Goal: Task Accomplishment & Management: Use online tool/utility

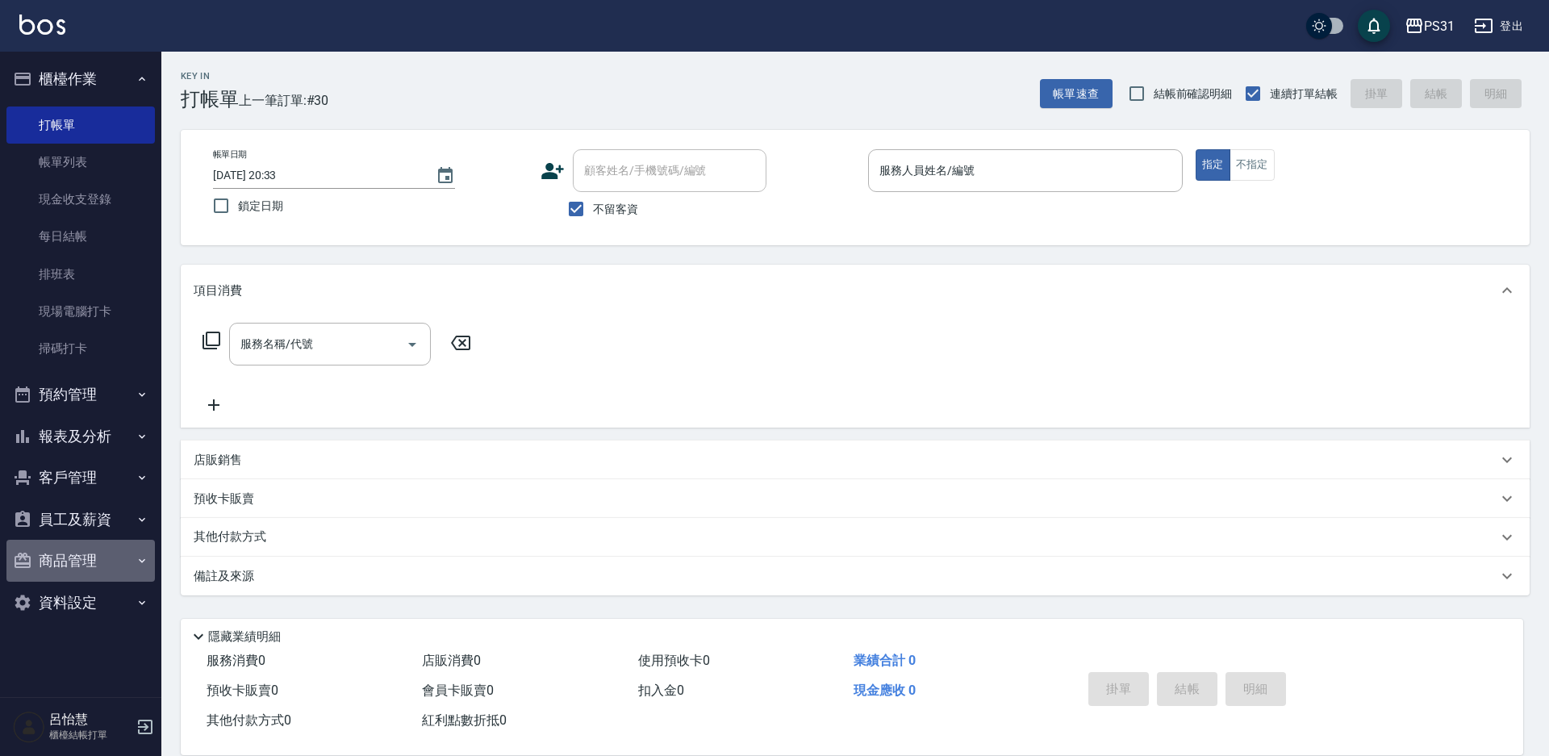
click at [73, 560] on button "商品管理" at bounding box center [80, 561] width 148 height 42
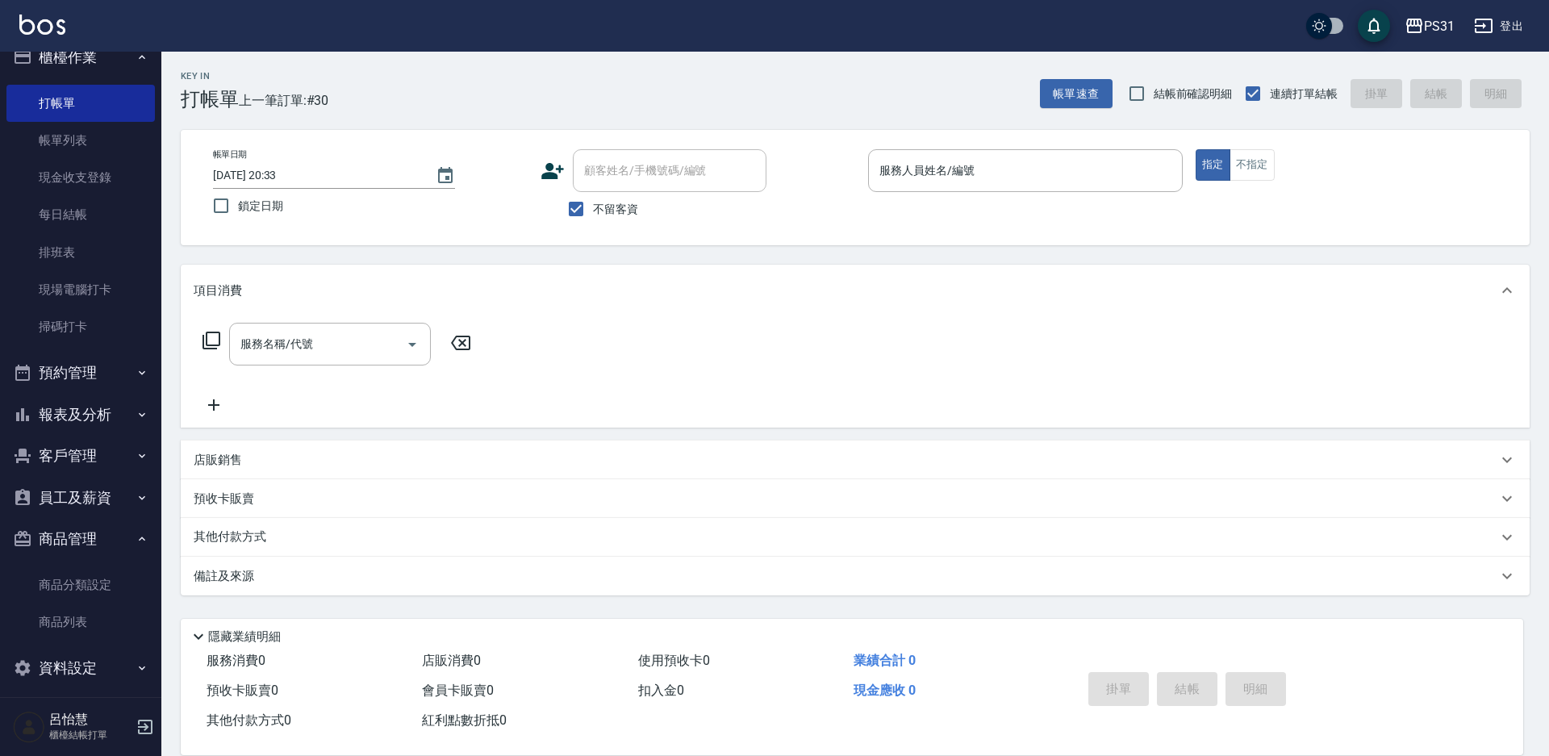
scroll to position [33, 0]
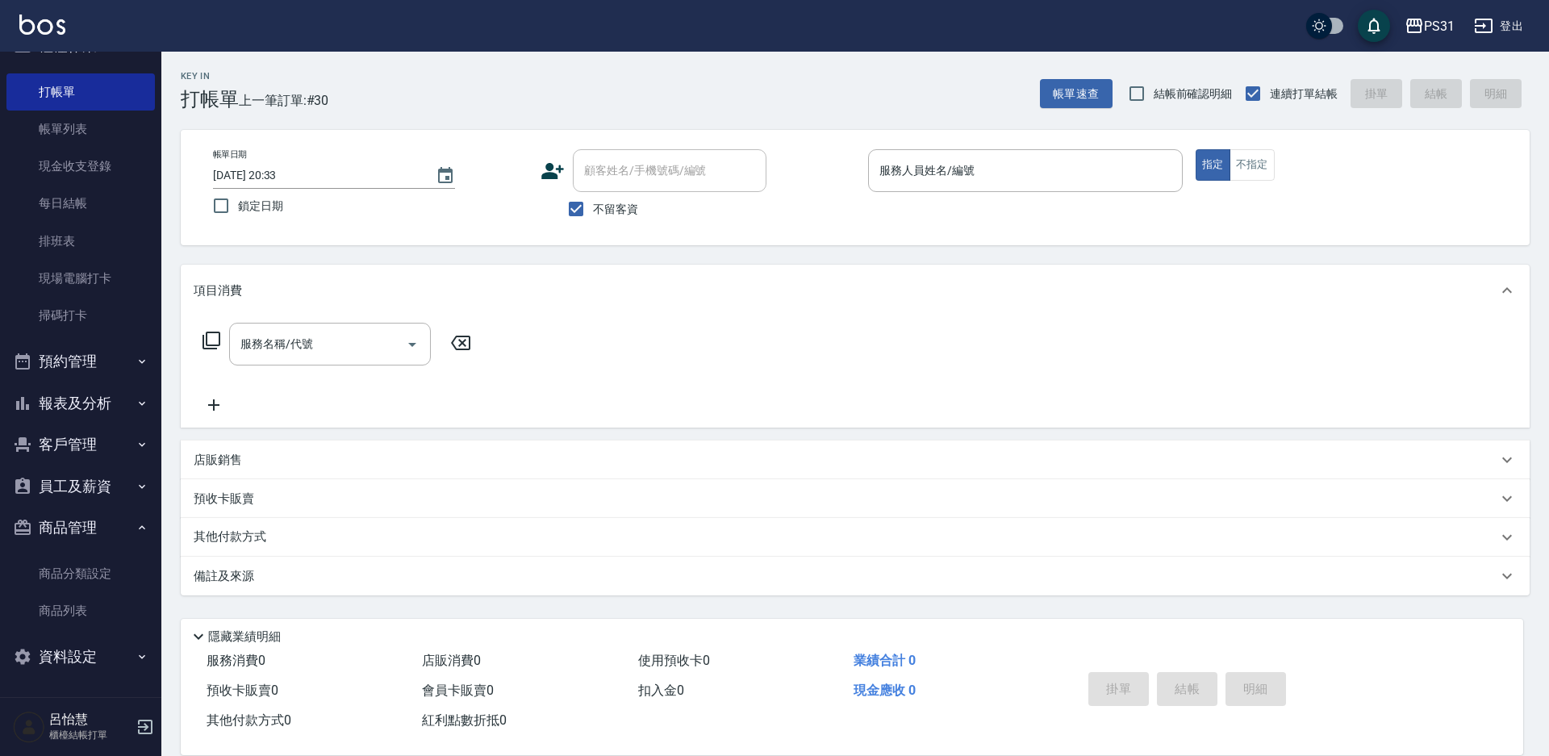
click at [69, 370] on button "預約管理" at bounding box center [80, 362] width 148 height 42
click at [90, 526] on button "報表及分析" at bounding box center [80, 529] width 148 height 42
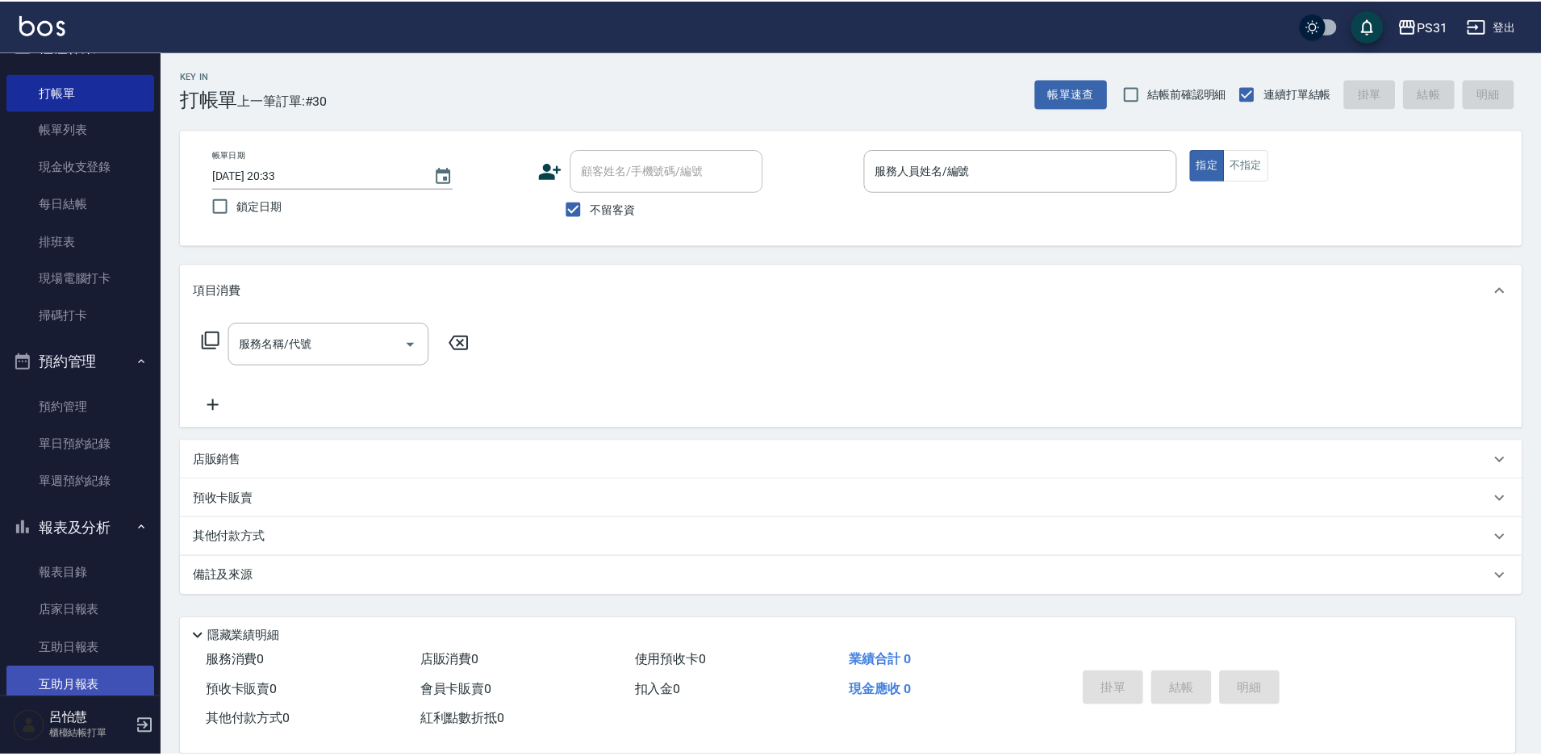
scroll to position [114, 0]
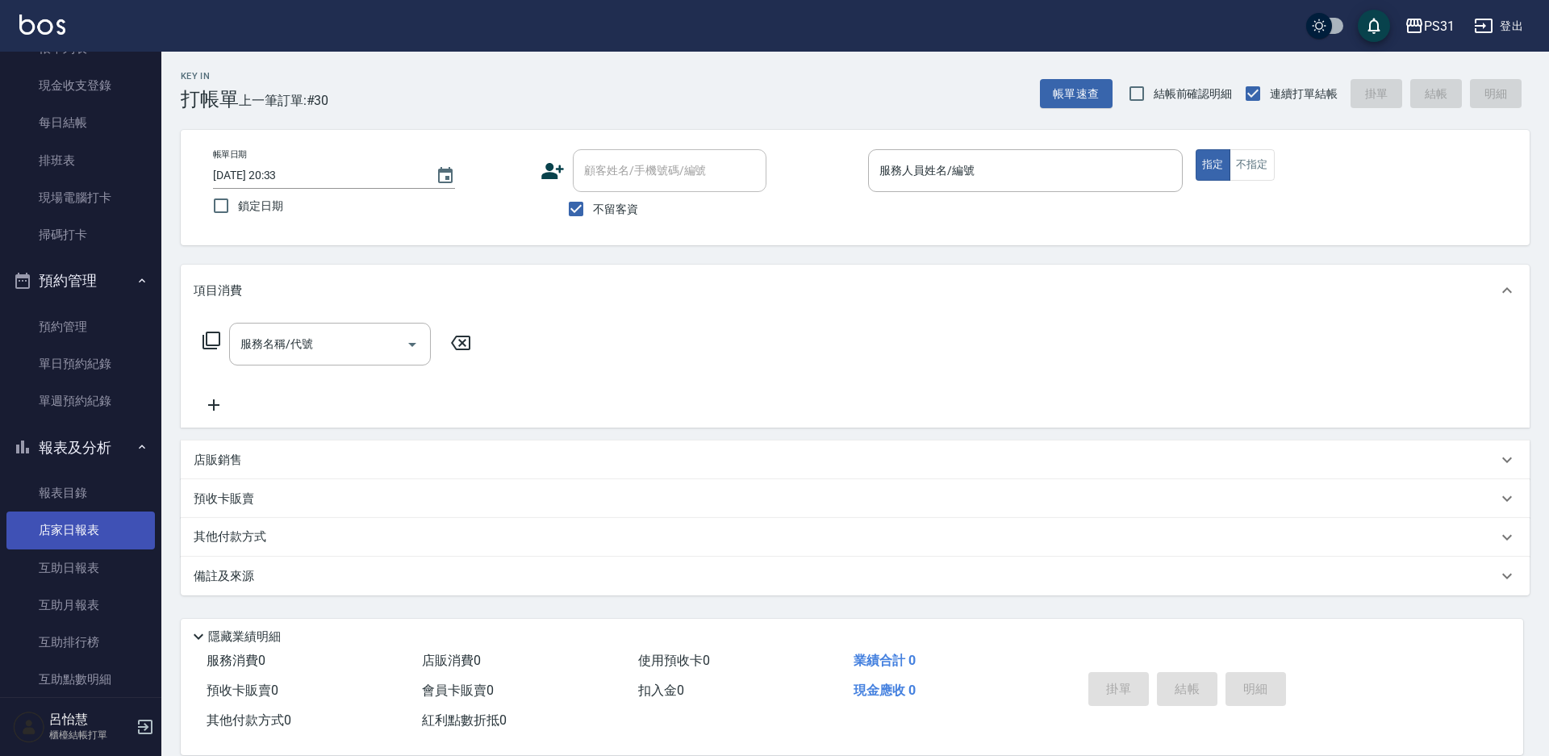
click at [91, 529] on link "店家日報表" at bounding box center [80, 530] width 148 height 37
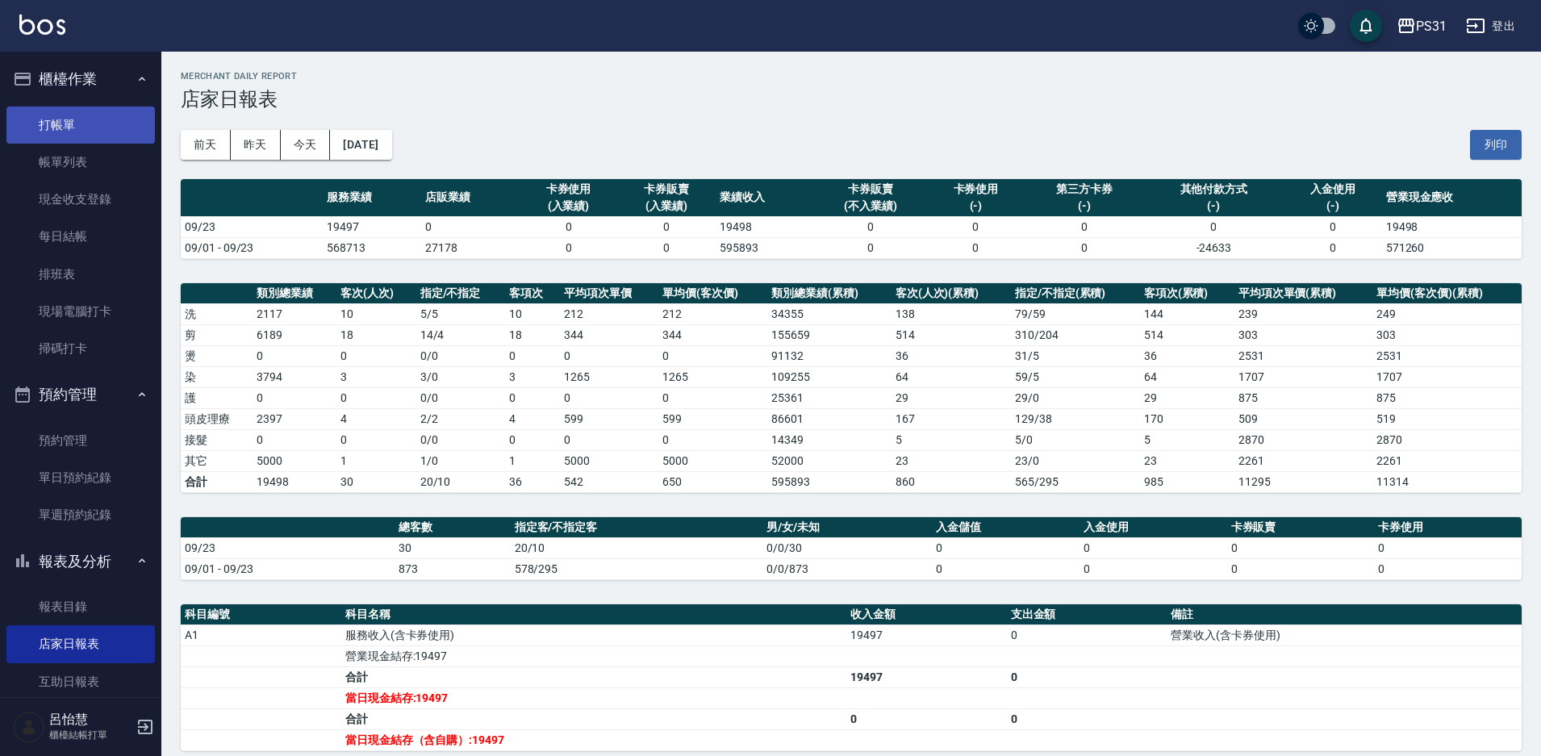
click at [49, 131] on link "打帳單" at bounding box center [80, 125] width 148 height 37
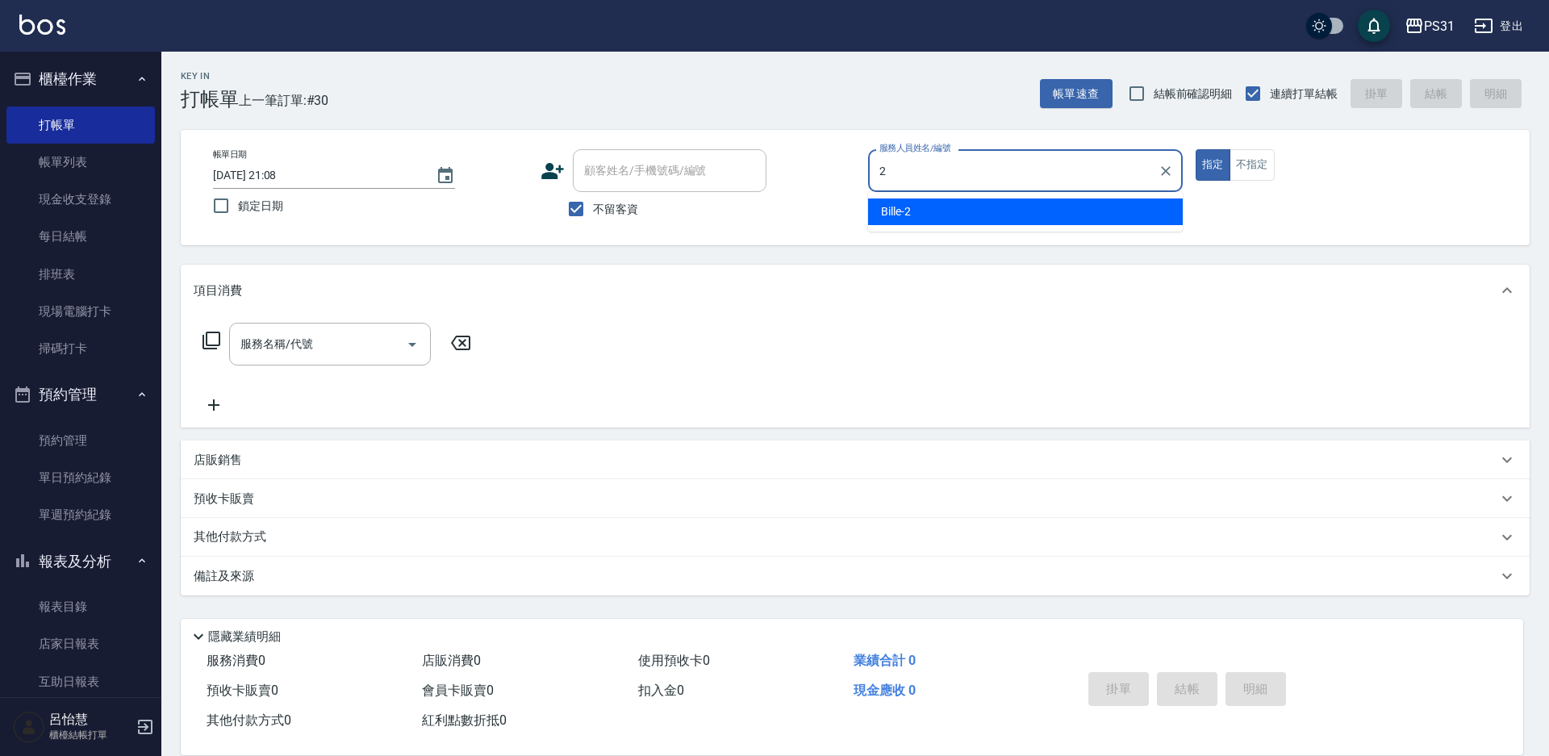
type input "2"
type button "true"
type input "Bille-2"
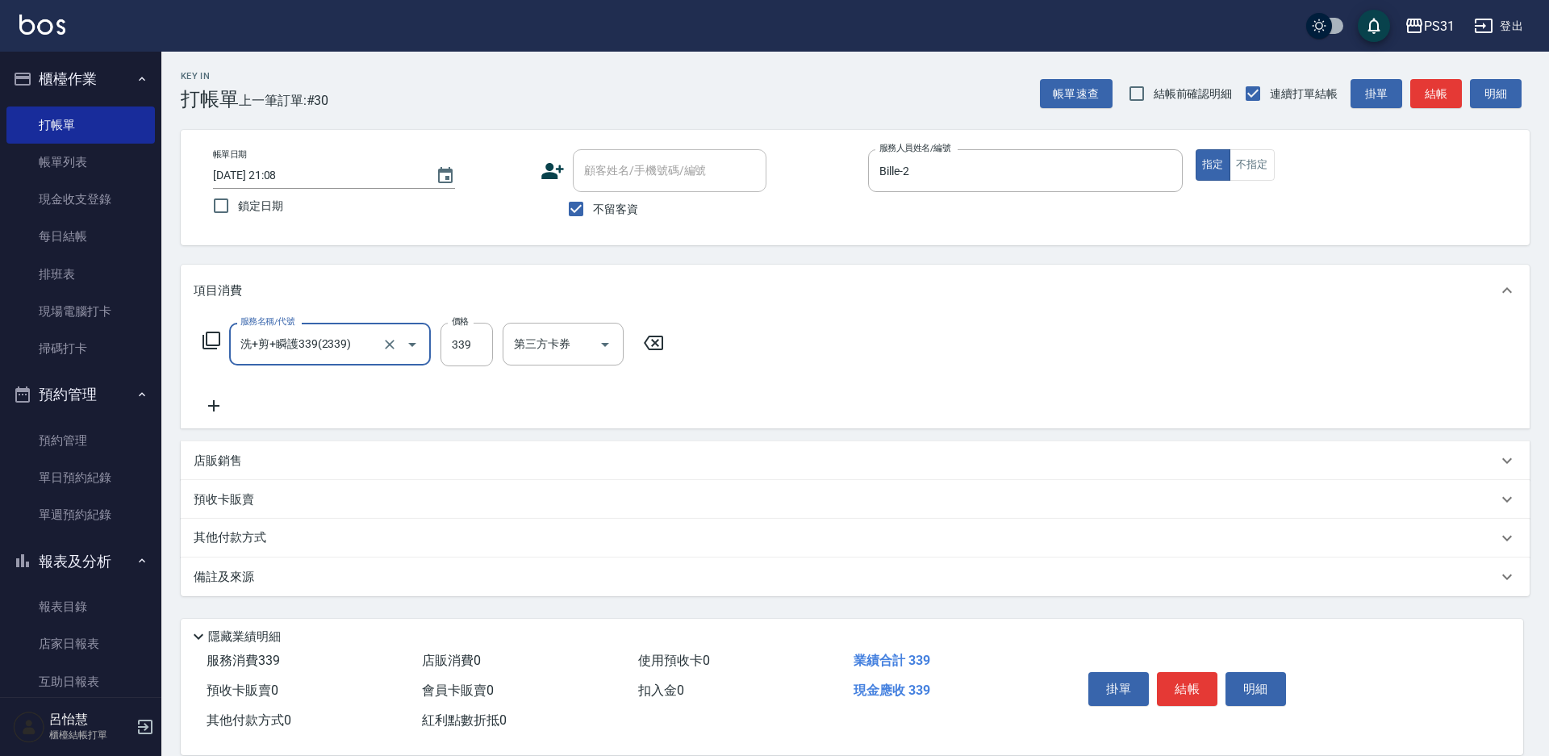
type input "洗+剪+瞬護339(2339)"
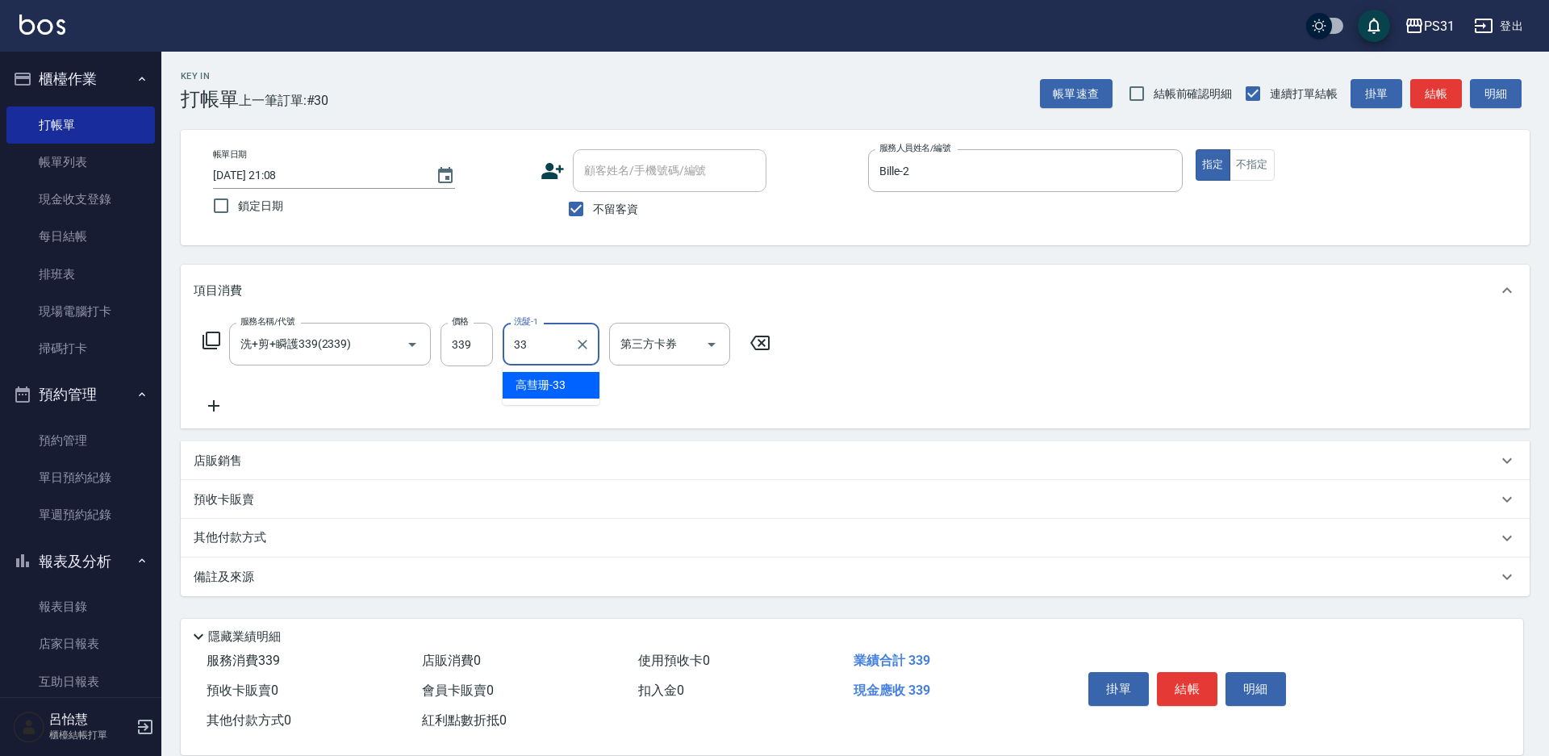
type input "[PERSON_NAME]-33"
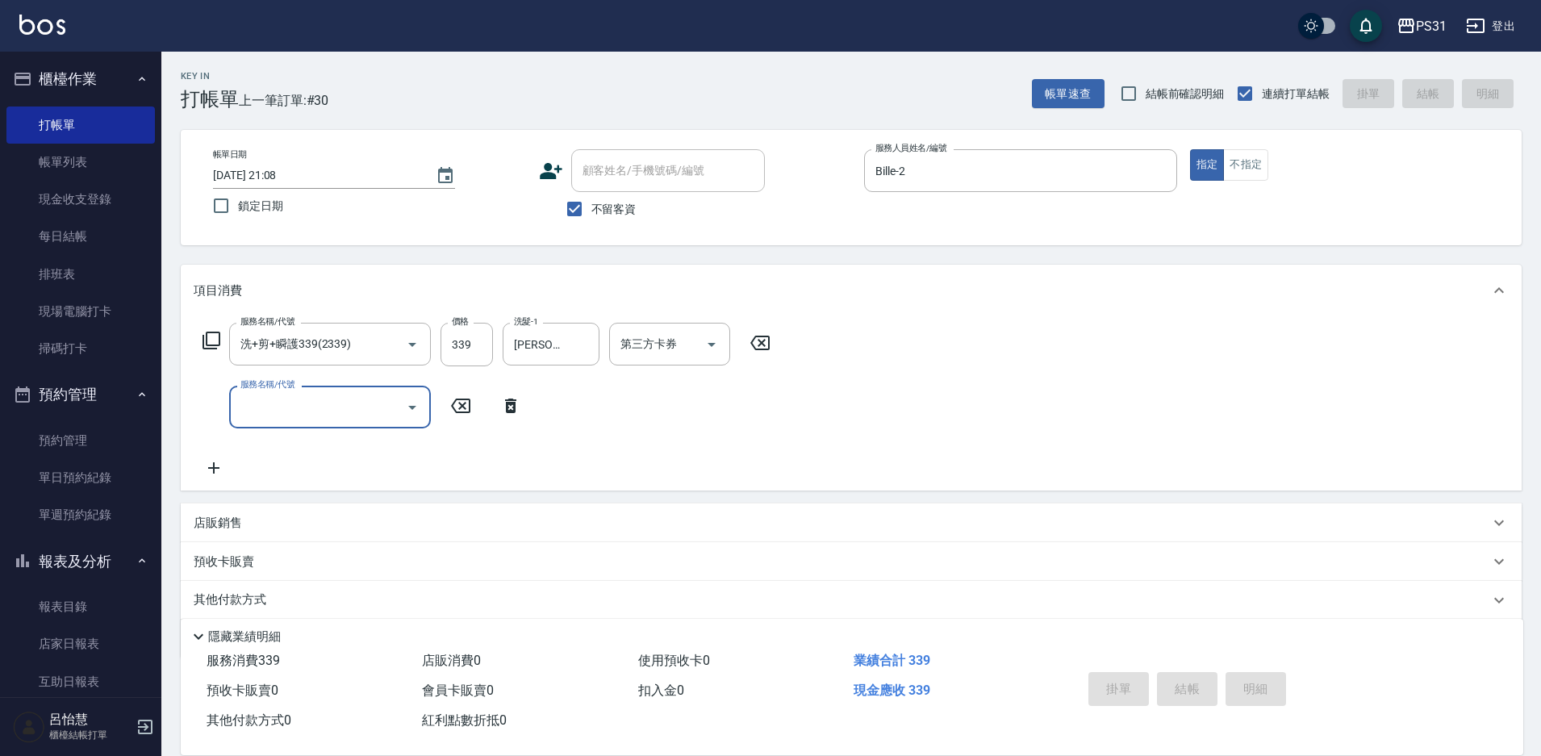
type input "[DATE] 21:09"
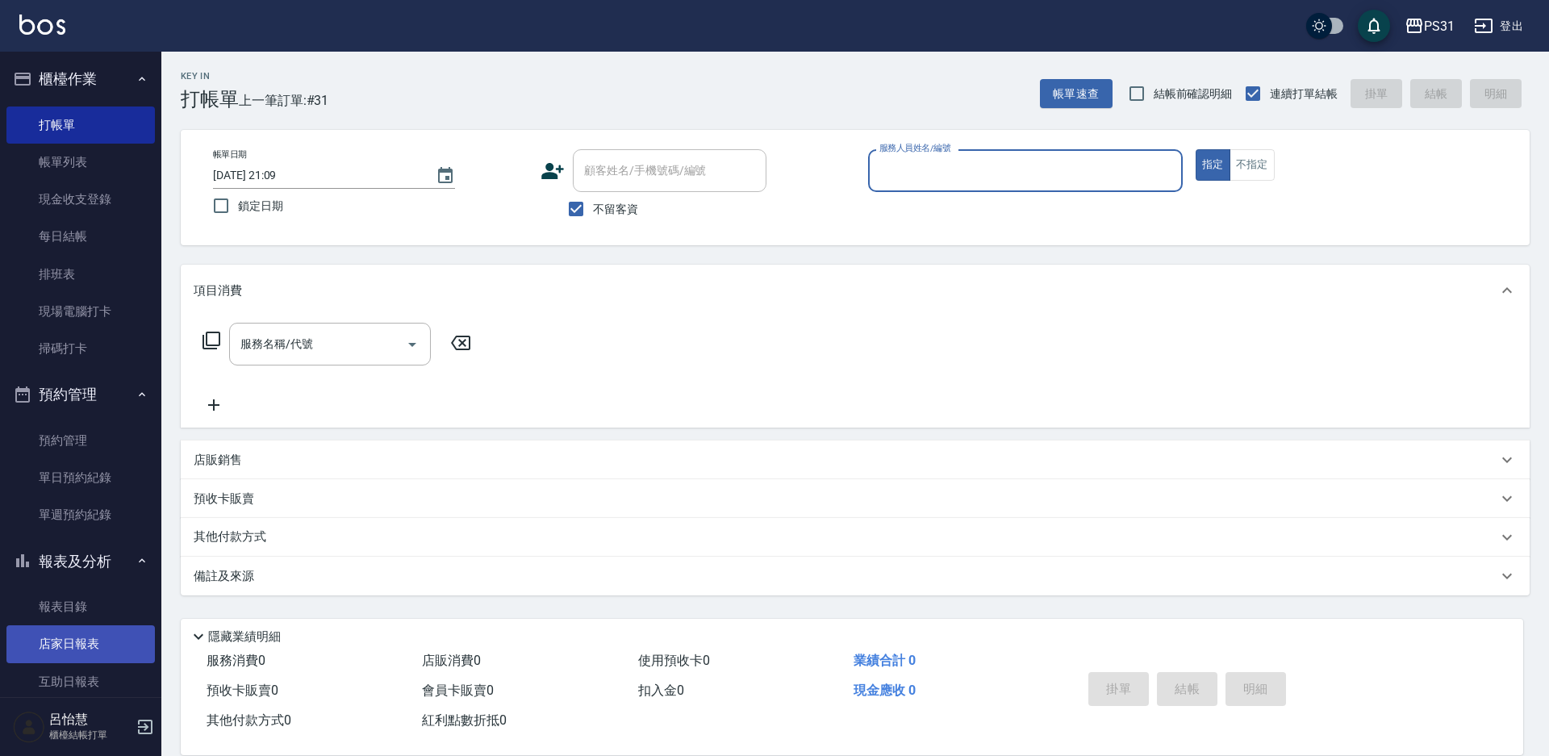
click at [86, 650] on link "店家日報表" at bounding box center [80, 643] width 148 height 37
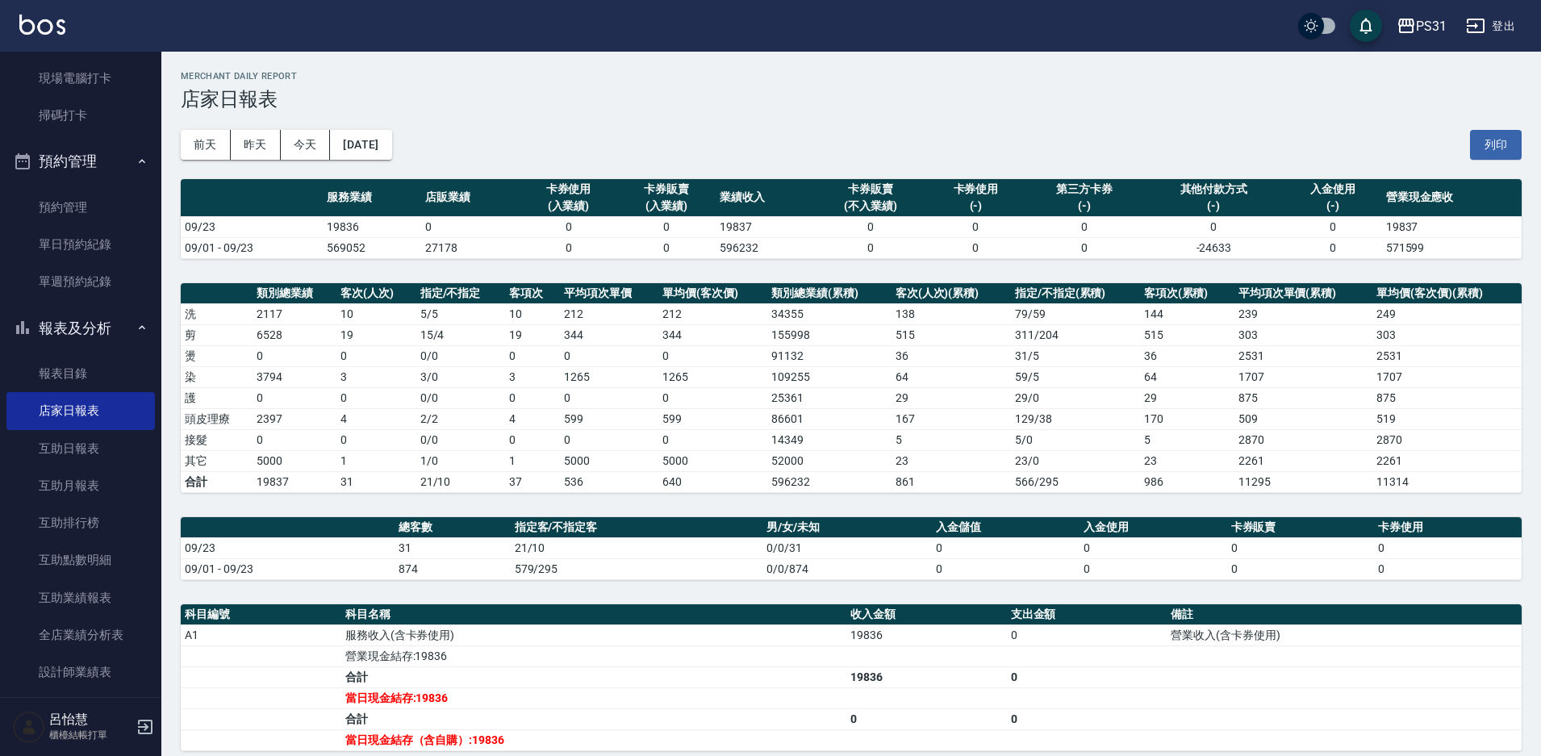
scroll to position [242, 0]
